Goal: Book appointment/travel/reservation

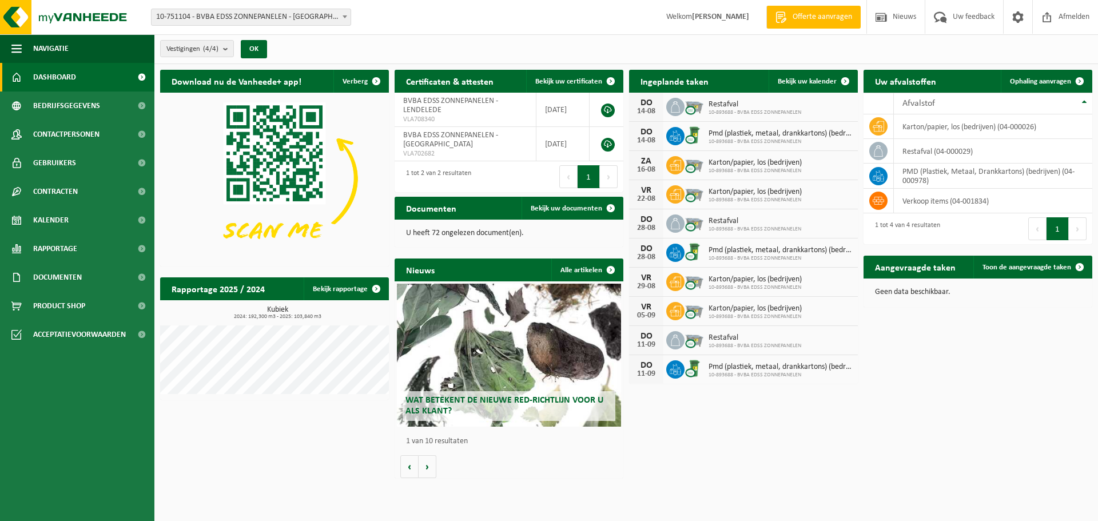
click at [717, 109] on span "10-893688 - BVBA EDSS ZONNEPANELEN" at bounding box center [755, 112] width 93 height 7
click at [715, 109] on span "10-893688 - BVBA EDSS ZONNEPANELEN" at bounding box center [755, 112] width 93 height 7
click at [856, 79] on span at bounding box center [845, 81] width 23 height 23
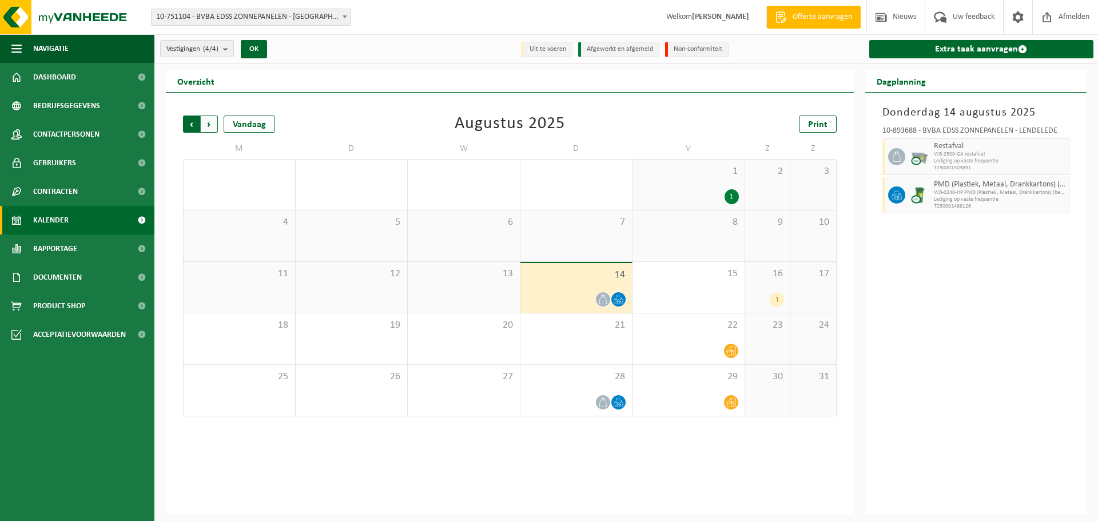
click at [215, 130] on span "Volgende" at bounding box center [209, 124] width 17 height 17
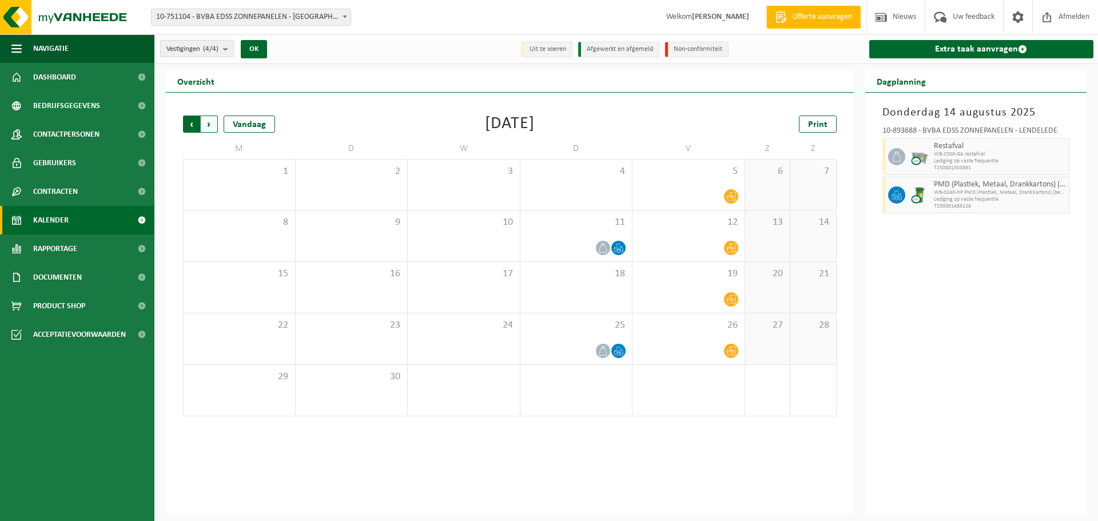
click at [215, 129] on span "Volgende" at bounding box center [209, 124] width 17 height 17
click at [186, 127] on span "Vorige" at bounding box center [191, 124] width 17 height 17
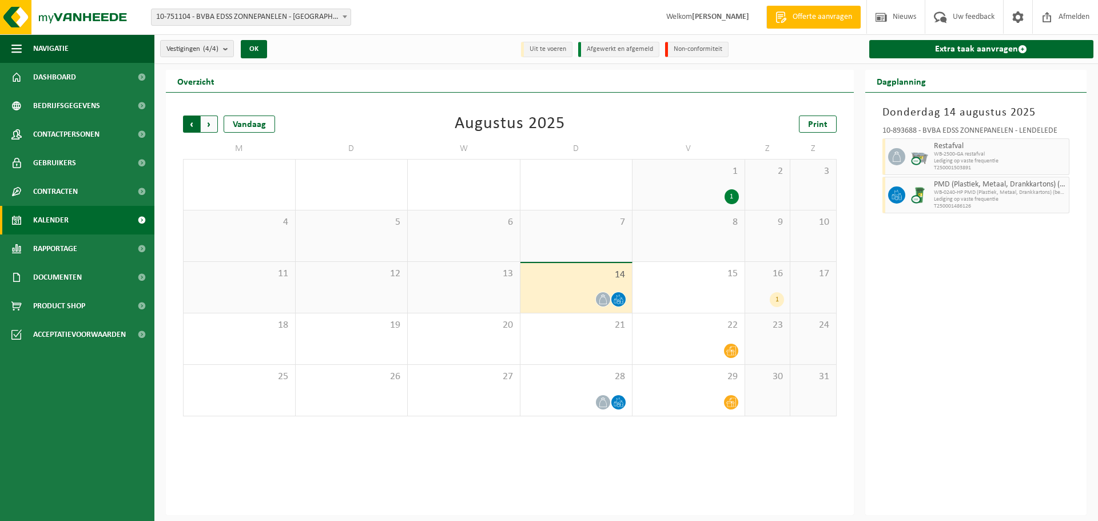
click at [205, 126] on span "Volgende" at bounding box center [209, 124] width 17 height 17
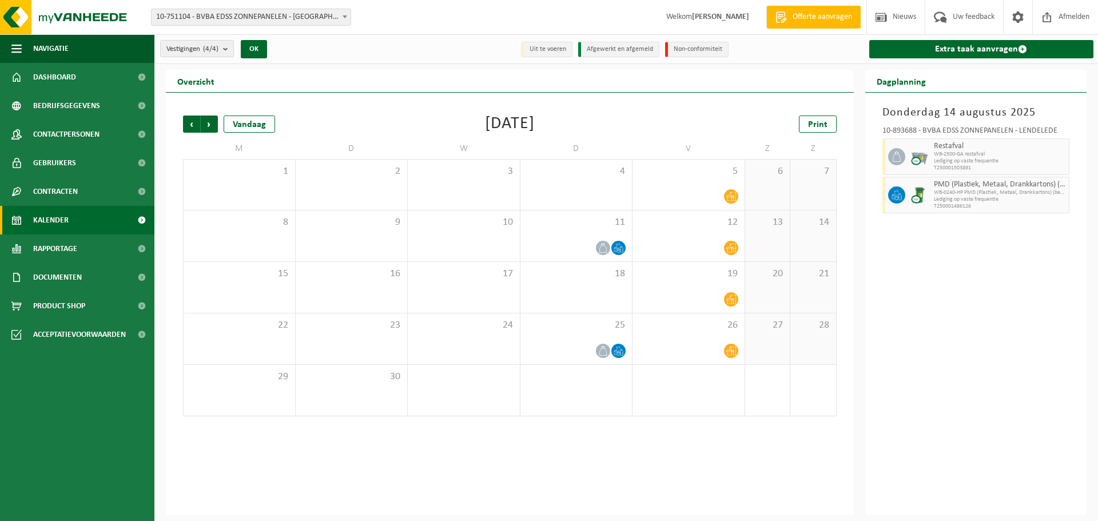
click at [205, 126] on span "Volgende" at bounding box center [209, 124] width 17 height 17
click at [193, 126] on span "Vorige" at bounding box center [191, 124] width 17 height 17
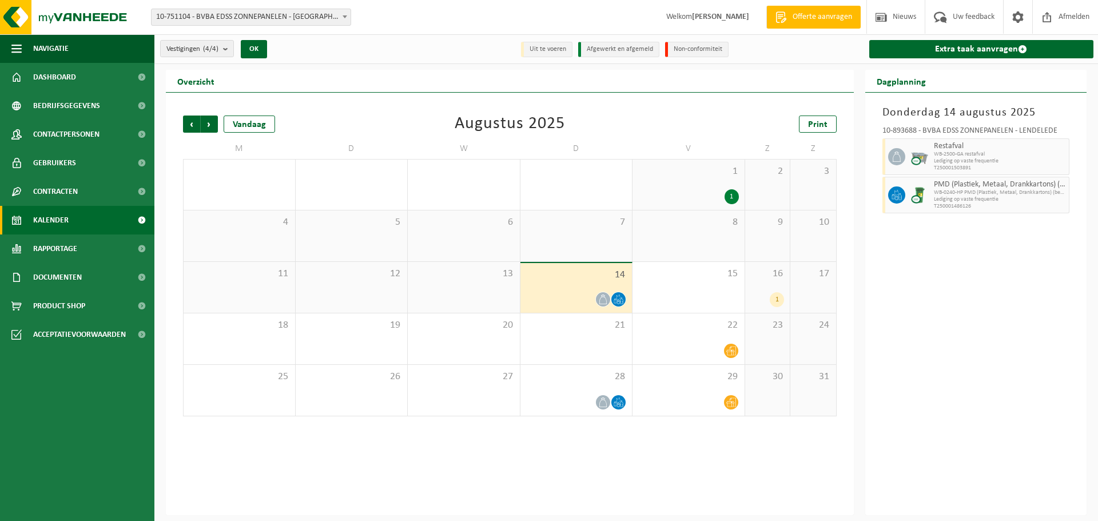
click at [924, 146] on div at bounding box center [919, 156] width 23 height 37
click at [594, 303] on div at bounding box center [576, 299] width 101 height 15
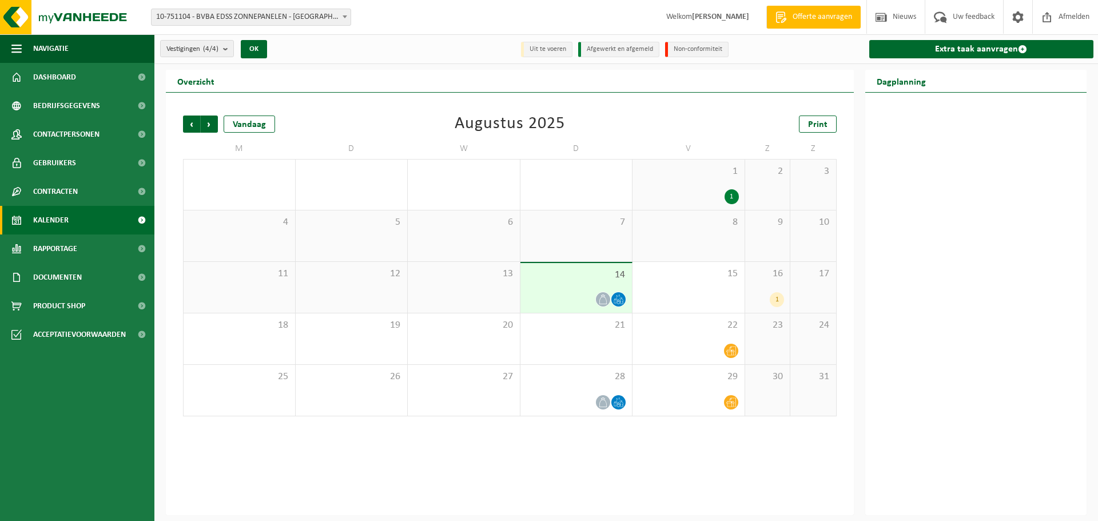
click at [593, 284] on div "14" at bounding box center [576, 288] width 112 height 50
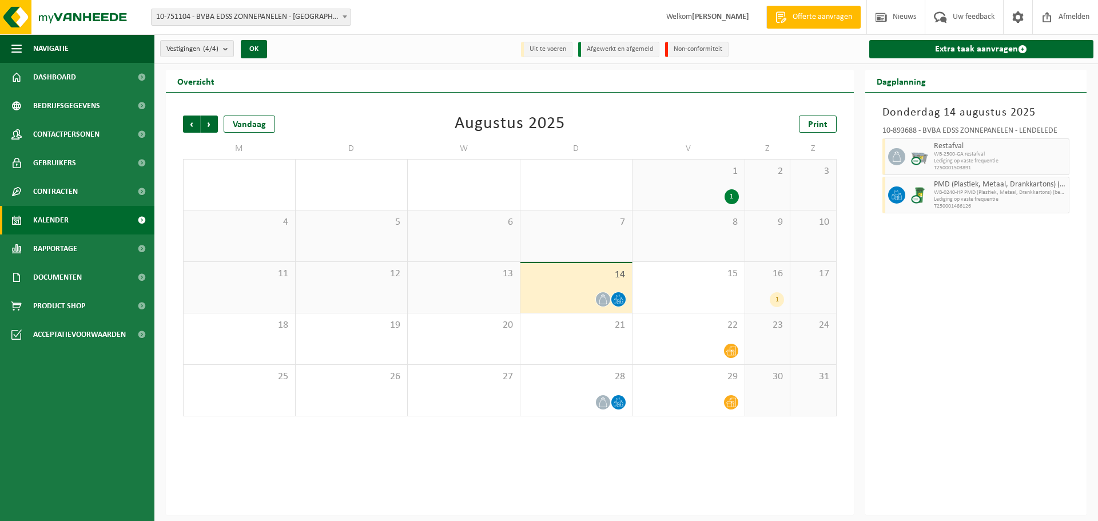
click at [564, 271] on span "14" at bounding box center [576, 275] width 101 height 13
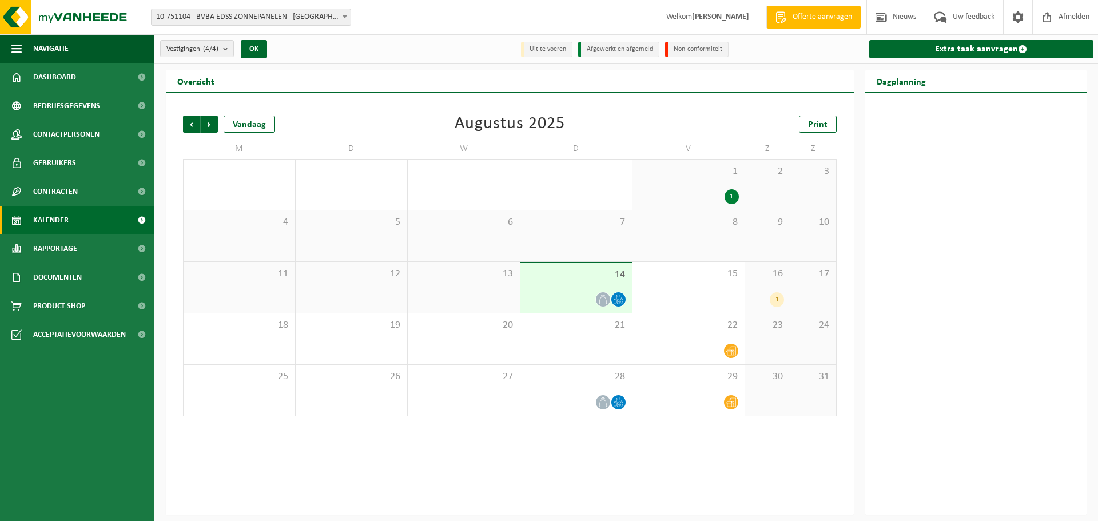
click at [564, 271] on span "14" at bounding box center [576, 275] width 101 height 13
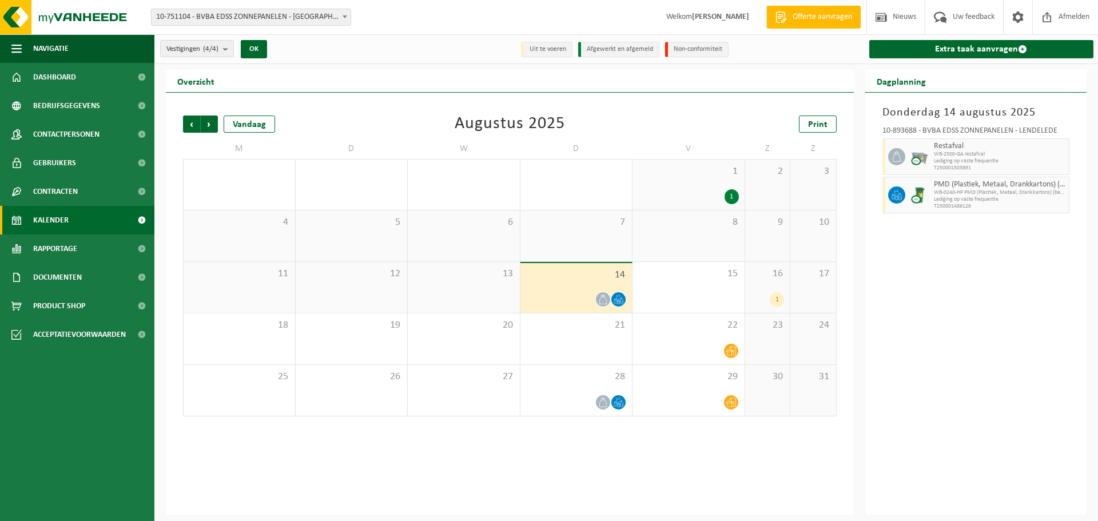
click at [903, 152] on span at bounding box center [896, 156] width 17 height 17
click at [969, 151] on span "WB-2500-GA restafval" at bounding box center [1000, 154] width 133 height 7
click at [603, 300] on icon at bounding box center [603, 300] width 10 height 10
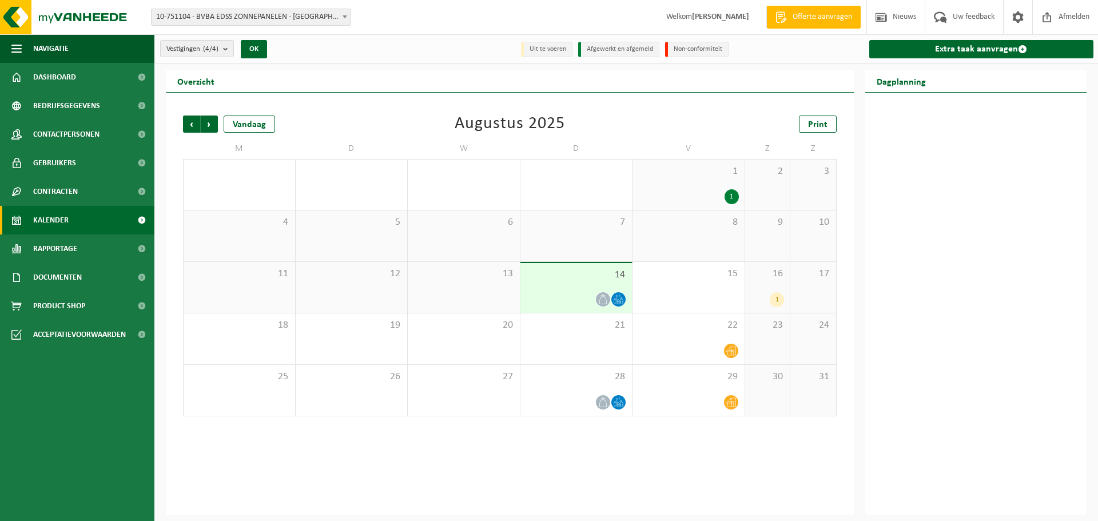
click at [606, 299] on icon at bounding box center [603, 300] width 10 height 10
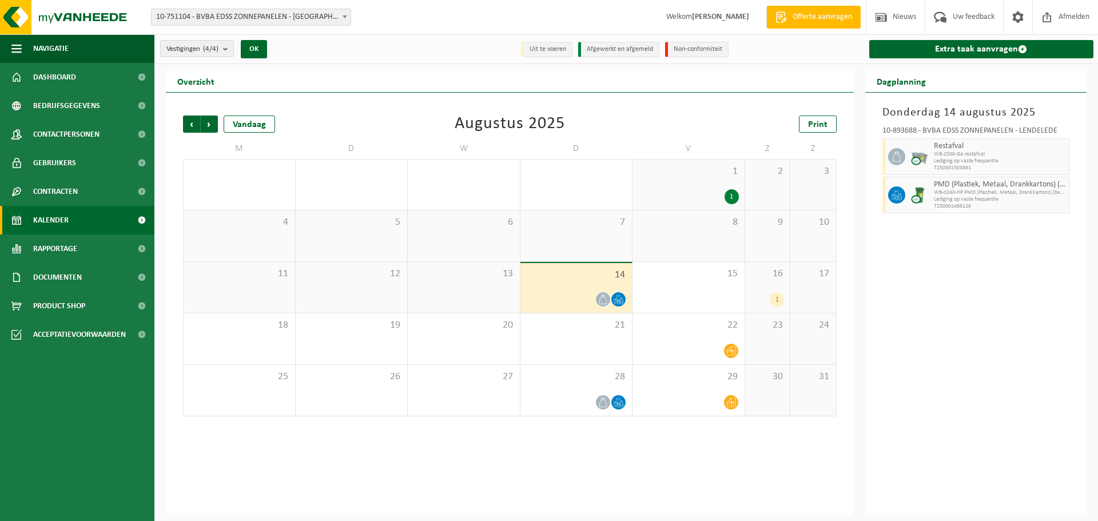
click at [601, 442] on div "Vorige Volgende Vandaag Augustus 2025 Print M D W D V Z Z 28 29 30 31 2 1 1 2 3…" at bounding box center [510, 304] width 688 height 423
click at [777, 298] on div "1" at bounding box center [777, 299] width 14 height 15
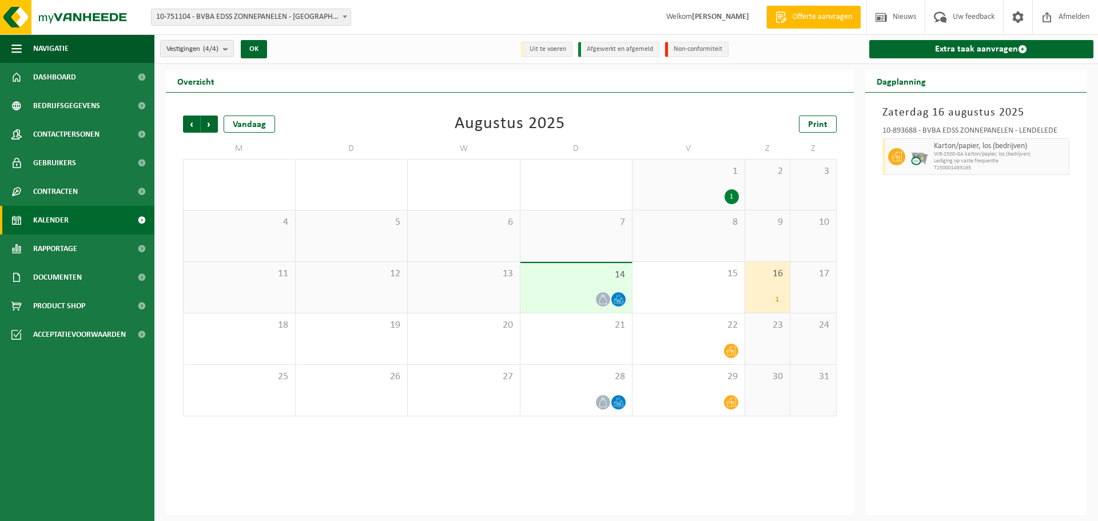
click at [746, 298] on div "16 1" at bounding box center [767, 287] width 45 height 51
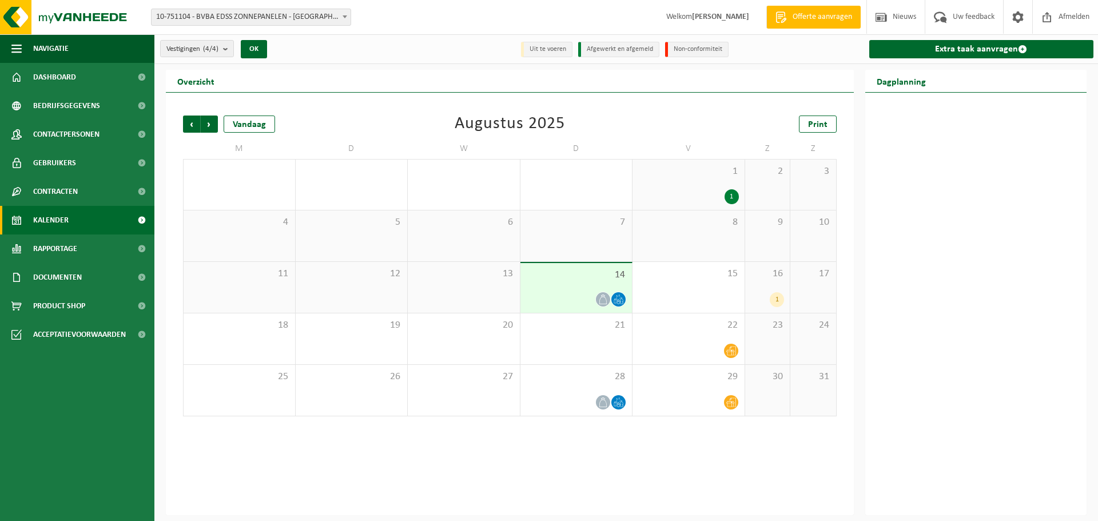
click at [613, 269] on span "14" at bounding box center [576, 275] width 101 height 13
